Goal: Information Seeking & Learning: Learn about a topic

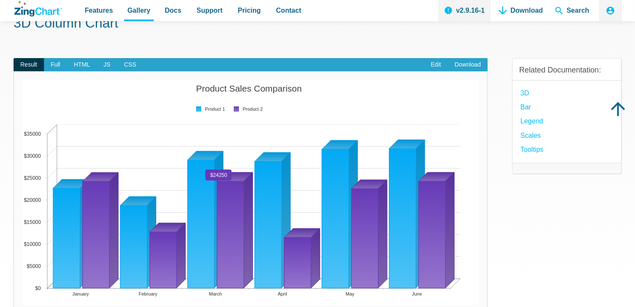
scroll to position [42, 0]
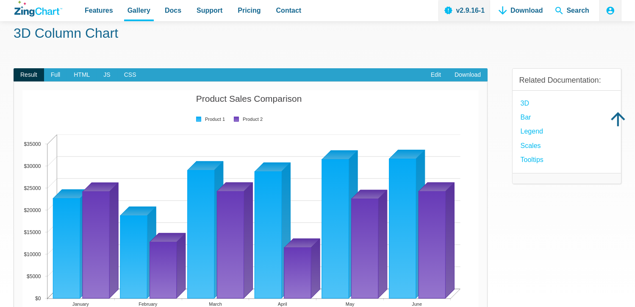
click at [529, 222] on div "Related Documentation: 3D Bar Legend Scales Tooltips" at bounding box center [566, 205] width 109 height 300
click at [558, 218] on div "Related Documentation: 3D Bar Legend Scales Tooltips" at bounding box center [566, 205] width 109 height 300
click at [594, 281] on div "Related Documentation: 3D Bar Legend Scales Tooltips" at bounding box center [566, 205] width 109 height 300
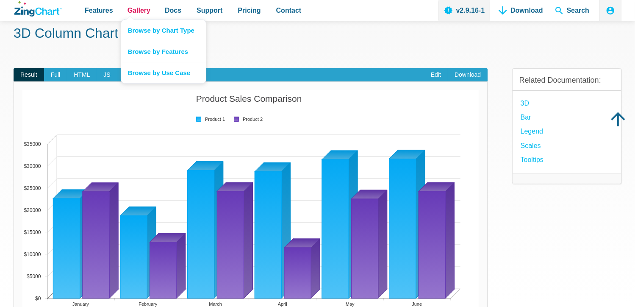
click at [142, 10] on span "Gallery" at bounding box center [139, 10] width 23 height 11
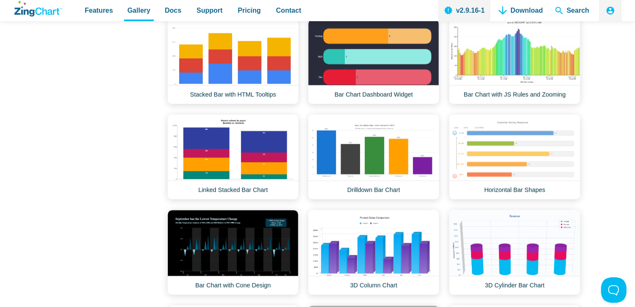
scroll to position [1017, 0]
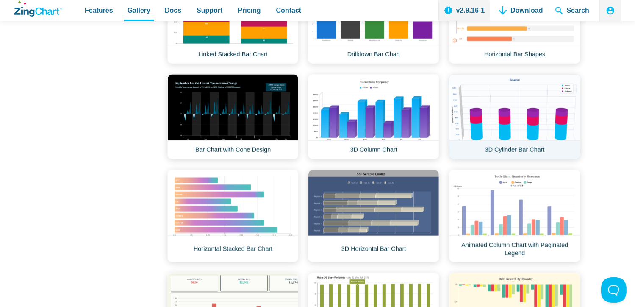
click at [554, 106] on link "3D Cylinder Bar Chart" at bounding box center [514, 116] width 131 height 85
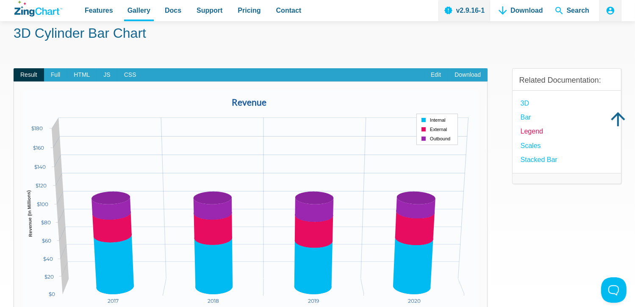
click at [531, 132] on link "Legend" at bounding box center [532, 130] width 22 height 11
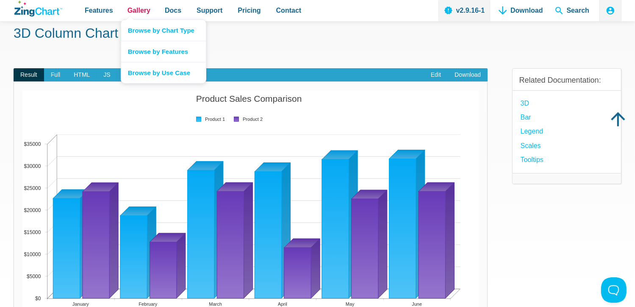
click at [136, 11] on span "Gallery" at bounding box center [139, 10] width 23 height 11
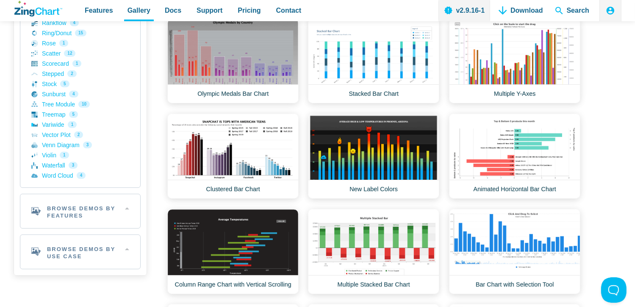
scroll to position [424, 0]
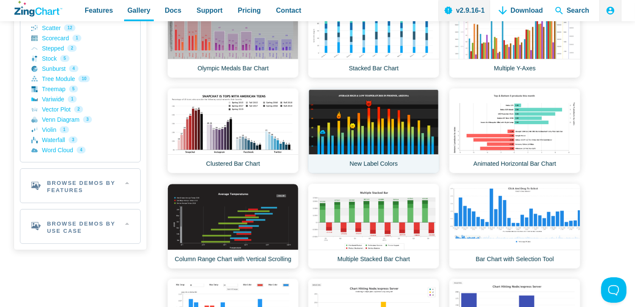
click at [382, 132] on link "New Label Colors" at bounding box center [373, 130] width 131 height 85
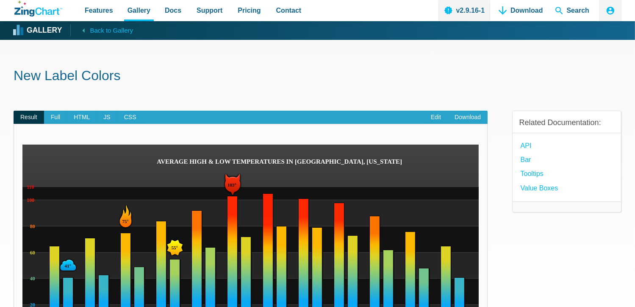
click at [233, 186] on img "App Content" at bounding box center [250, 245] width 457 height 203
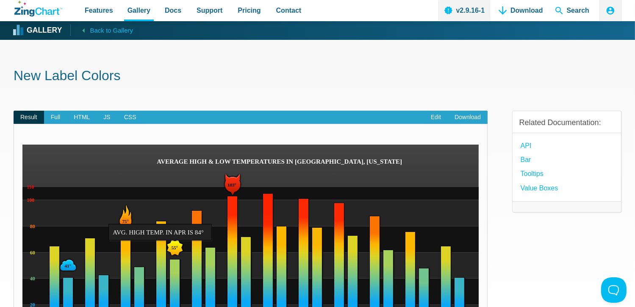
click at [213, 227] on img "App Content" at bounding box center [250, 245] width 457 height 203
